Goal: Task Accomplishment & Management: Use online tool/utility

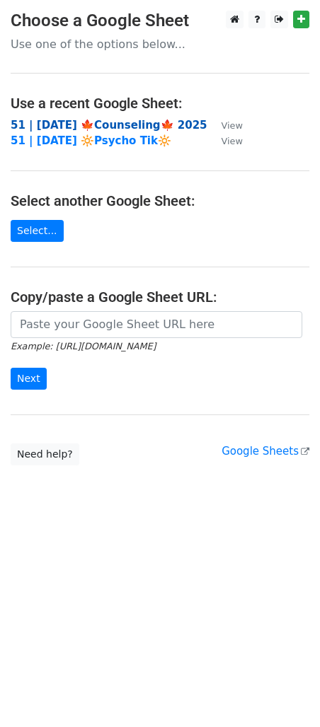
click at [119, 126] on strong "51 | [DATE] 🍁Counseling🍁 2025" at bounding box center [109, 125] width 197 height 13
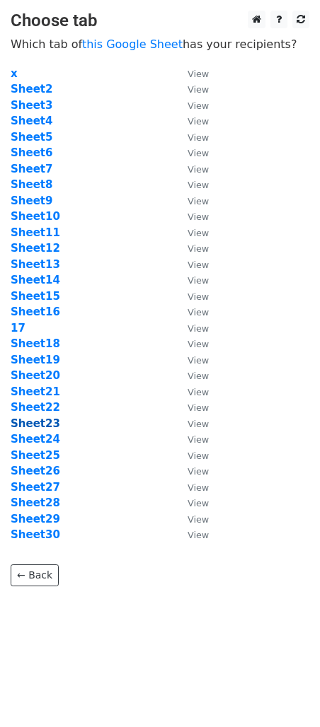
click at [49, 429] on strong "Sheet23" at bounding box center [36, 423] width 50 height 13
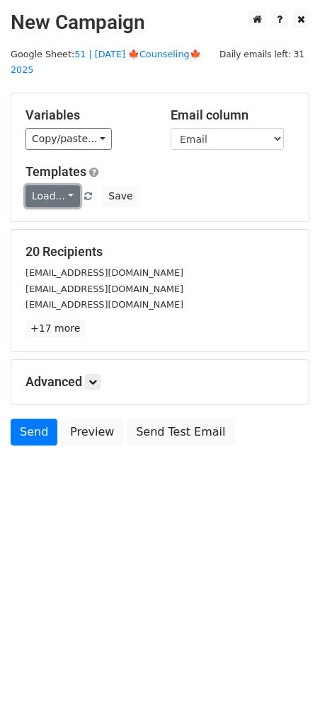
click at [55, 185] on link "Load..." at bounding box center [52, 196] width 54 height 22
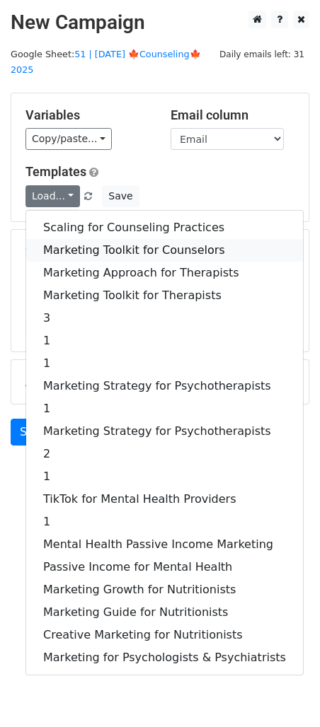
click at [81, 239] on link "Marketing Toolkit for Counselors" at bounding box center [164, 250] width 277 height 23
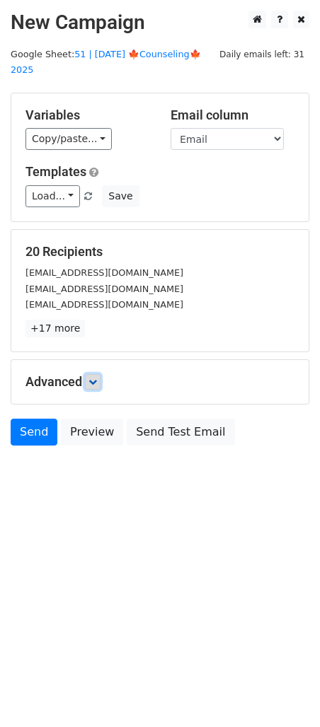
click at [97, 378] on icon at bounding box center [92, 382] width 8 height 8
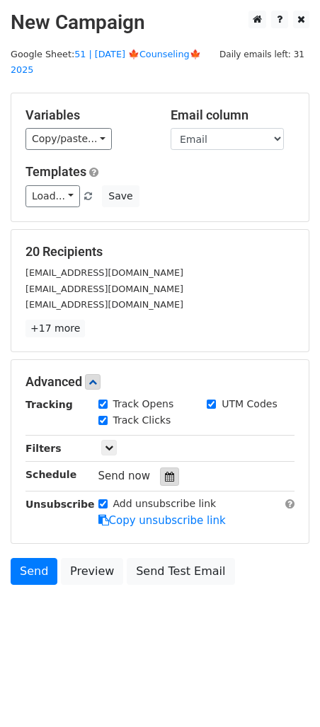
click at [168, 468] on div at bounding box center [169, 477] width 19 height 18
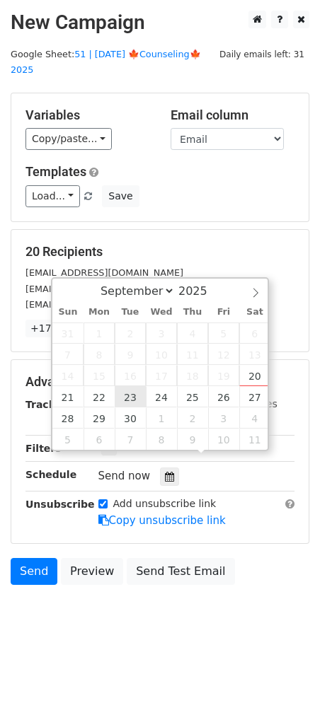
type input "2025-09-23 12:00"
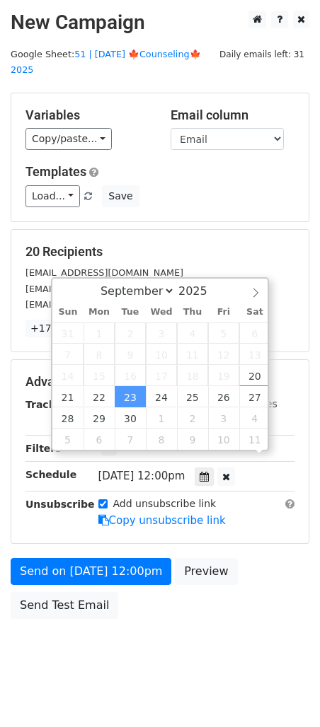
scroll to position [1, 0]
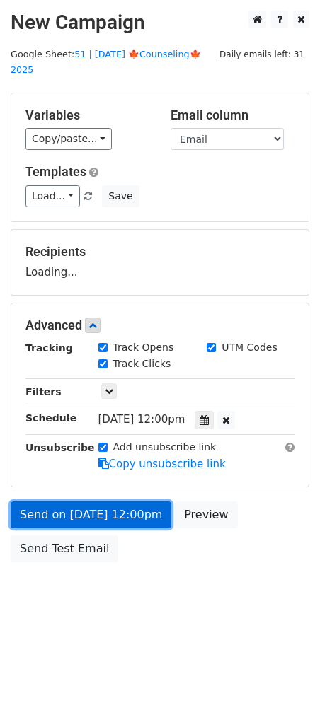
click at [104, 502] on link "Send on Sep 23 at 12:00pm" at bounding box center [91, 515] width 161 height 27
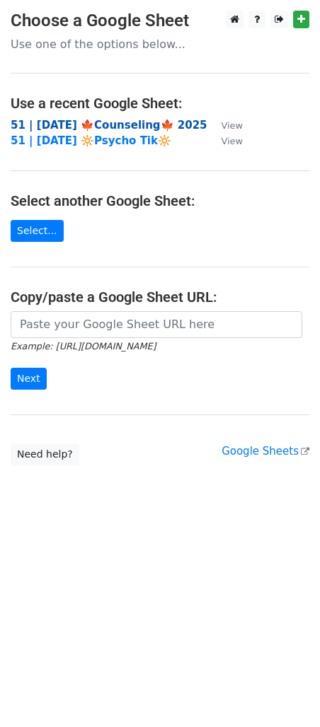
click at [98, 129] on strong "51 | [DATE] 🍁Counseling🍁 2025" at bounding box center [109, 125] width 197 height 13
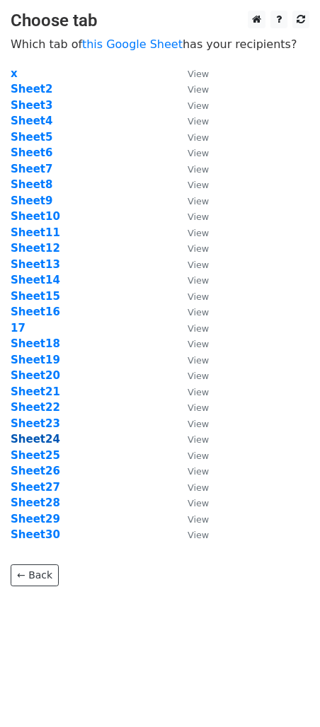
click at [39, 439] on strong "Sheet24" at bounding box center [36, 439] width 50 height 13
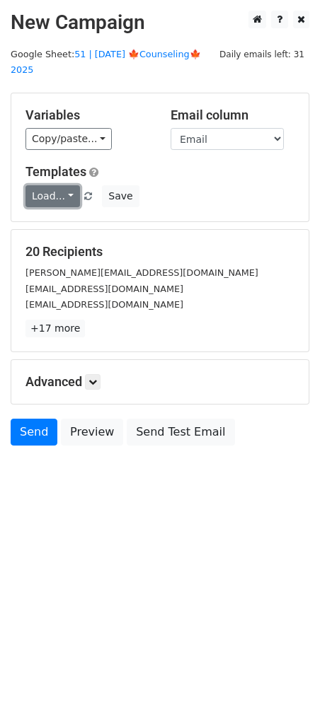
click at [54, 190] on link "Load..." at bounding box center [52, 196] width 54 height 22
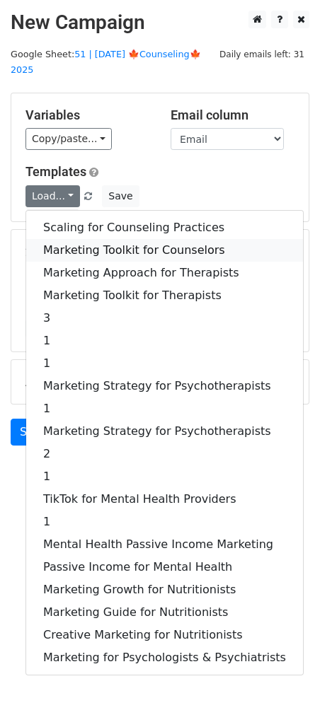
click at [66, 239] on link "Marketing Toolkit for Counselors" at bounding box center [164, 250] width 277 height 23
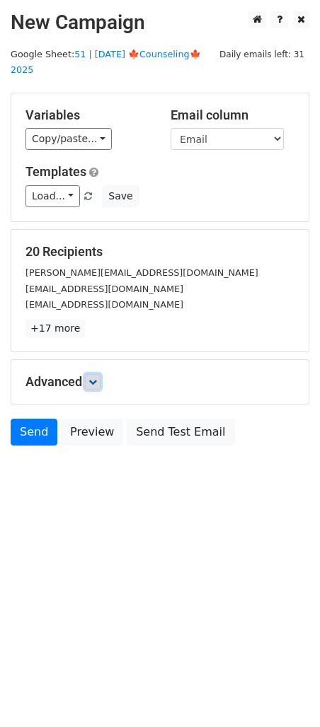
click at [91, 378] on icon at bounding box center [92, 382] width 8 height 8
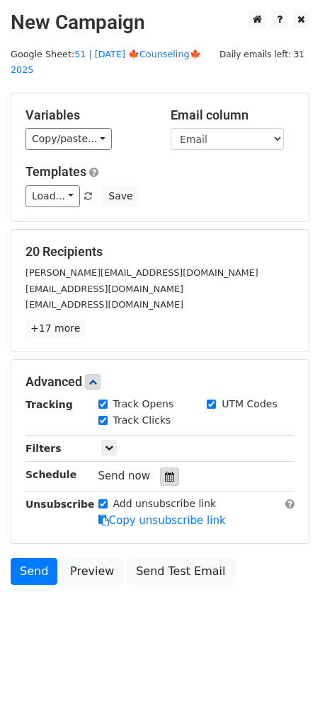
click at [173, 468] on div at bounding box center [169, 477] width 19 height 18
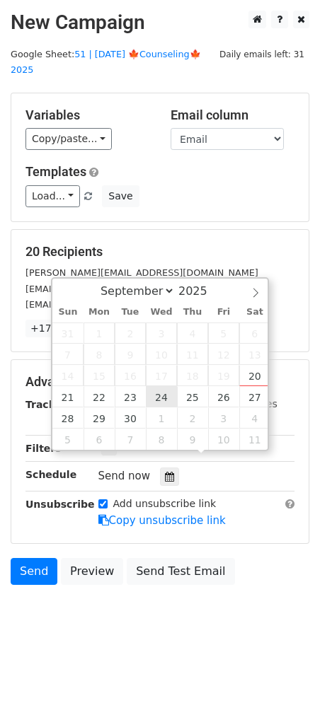
type input "2025-09-24 12:00"
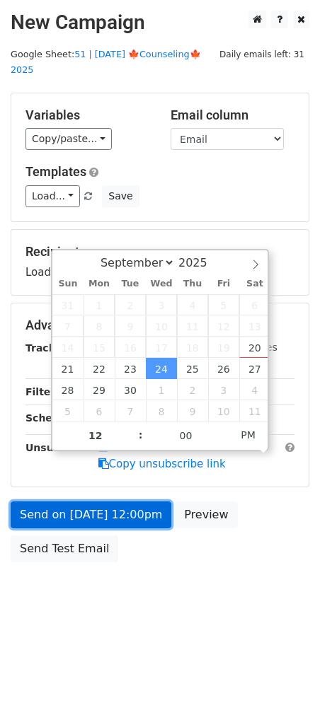
click at [110, 502] on link "Send on Sep 24 at 12:00pm" at bounding box center [91, 515] width 161 height 27
